Goal: Task Accomplishment & Management: Manage account settings

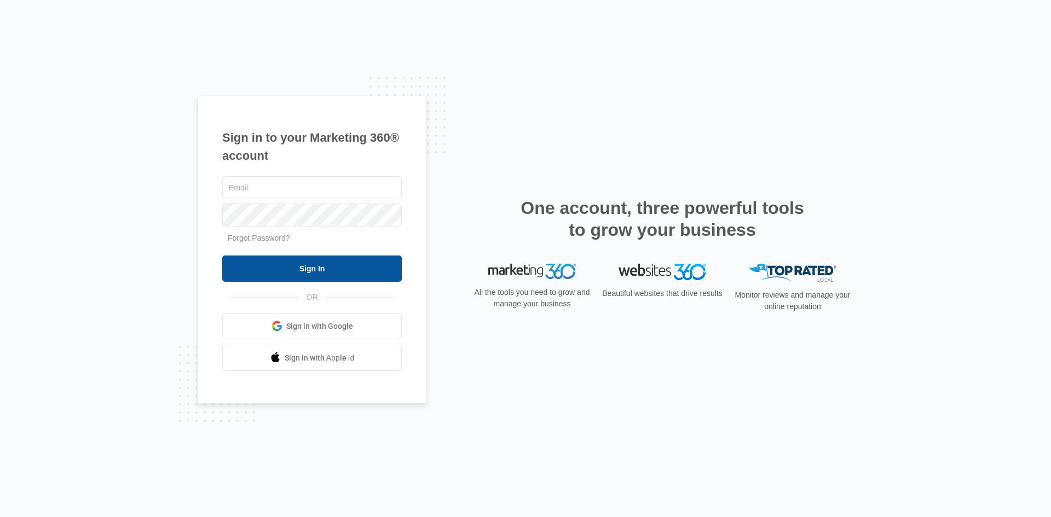
type input "[EMAIL_ADDRESS][DOMAIN_NAME]"
click at [356, 271] on input "Sign In" at bounding box center [312, 269] width 180 height 26
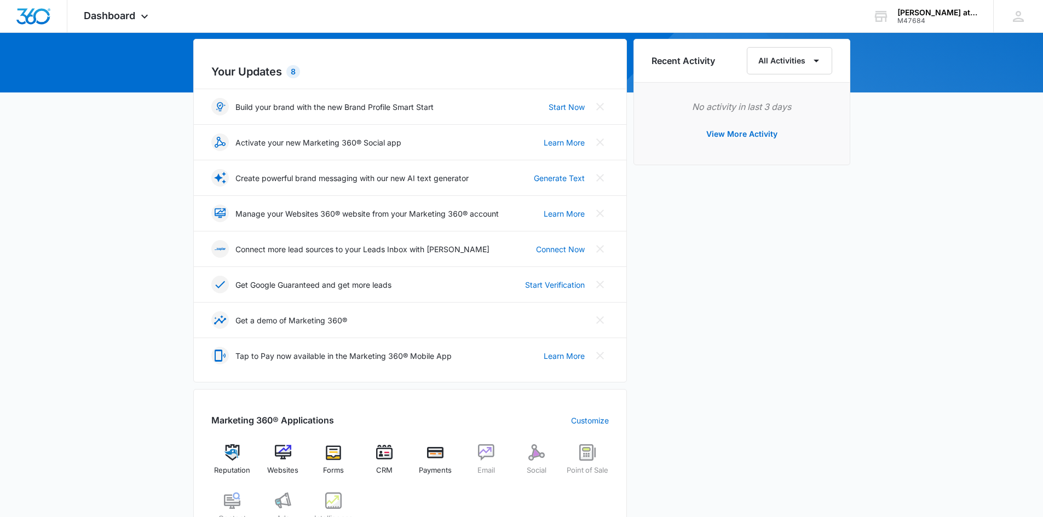
scroll to position [219, 0]
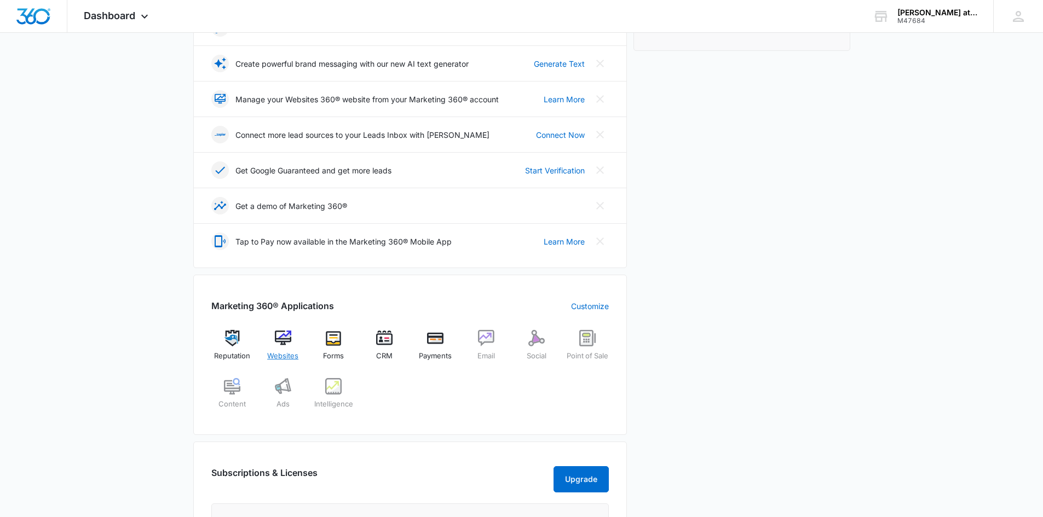
click at [285, 335] on img at bounding box center [283, 338] width 16 height 16
